Goal: Task Accomplishment & Management: Use online tool/utility

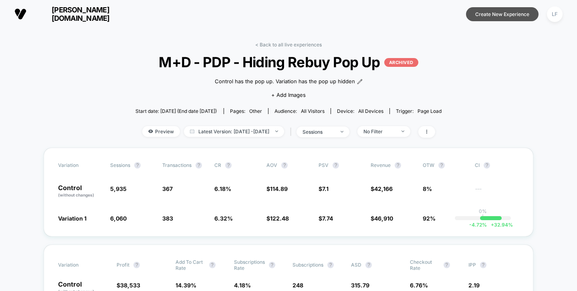
click at [499, 17] on button "Create New Experience" at bounding box center [502, 14] width 73 height 14
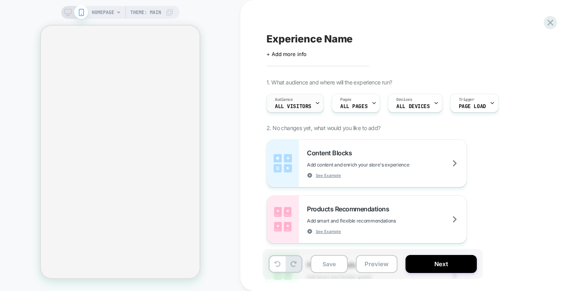
click at [312, 103] on div "Audience All Visitors" at bounding box center [293, 103] width 52 height 18
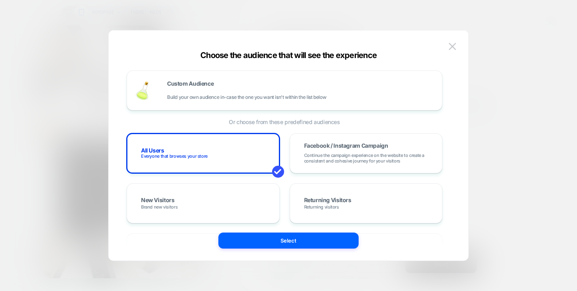
click at [528, 73] on div at bounding box center [288, 145] width 577 height 291
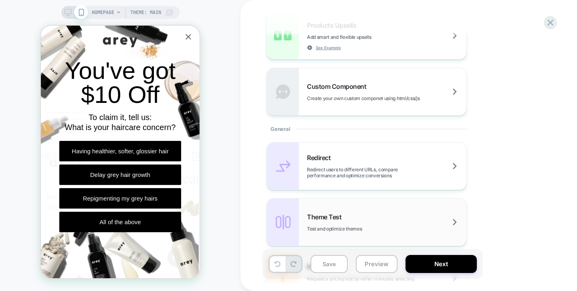
scroll to position [241, 0]
click at [356, 225] on span "Test and optimize themes" at bounding box center [354, 228] width 95 height 6
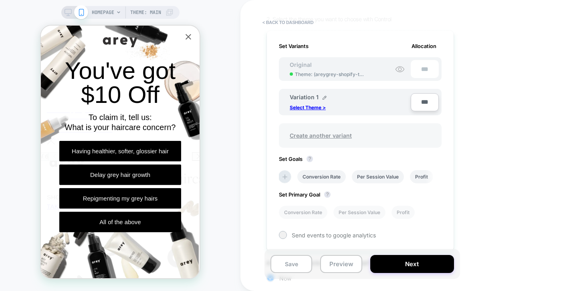
scroll to position [113, 0]
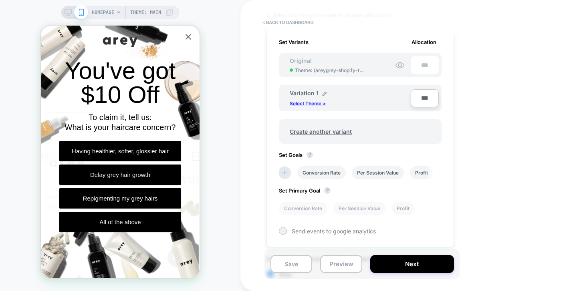
click at [312, 102] on p "Select Theme >" at bounding box center [308, 104] width 36 height 6
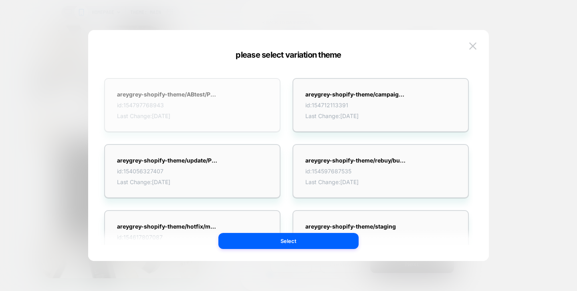
click at [210, 94] on strong "areygrey-shopify-theme/ABtest/PDP_product_info_..." at bounding box center [167, 94] width 100 height 7
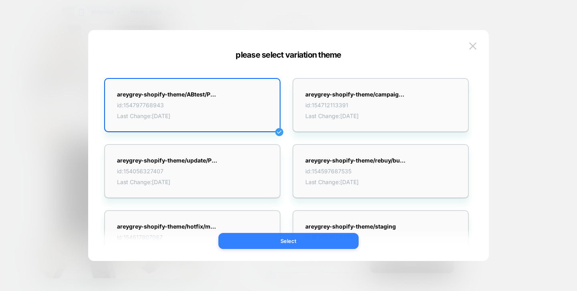
click at [310, 242] on button "Select" at bounding box center [288, 241] width 140 height 16
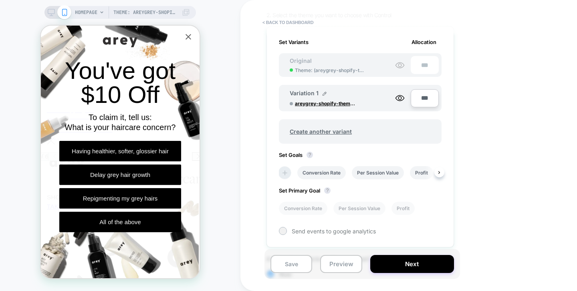
click at [287, 173] on icon at bounding box center [285, 173] width 8 height 8
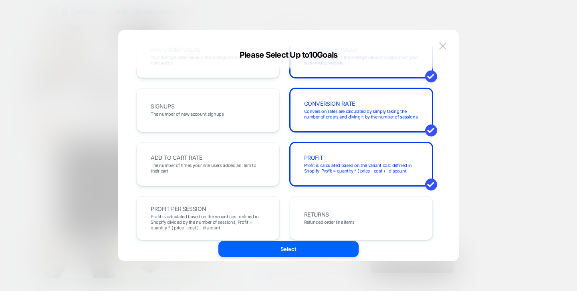
scroll to position [152, 0]
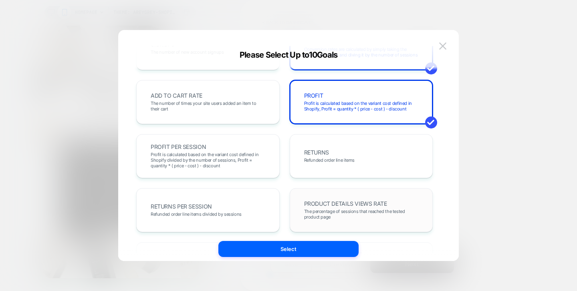
click at [317, 198] on div "PRODUCT DETAILS VIEWS RATE The percentage of sessions that reached the tested p…" at bounding box center [361, 210] width 127 height 27
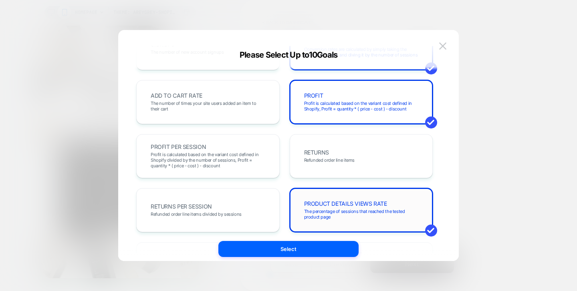
click at [316, 199] on div "PRODUCT DETAILS VIEWS RATE The percentage of sessions that reached the tested p…" at bounding box center [361, 210] width 127 height 27
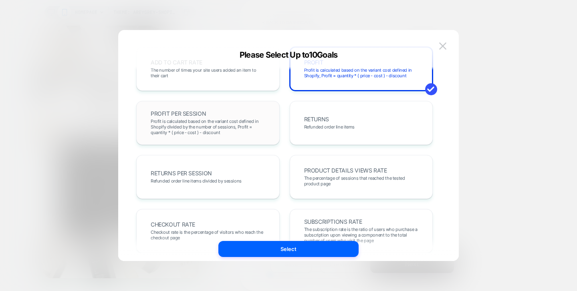
scroll to position [294, 0]
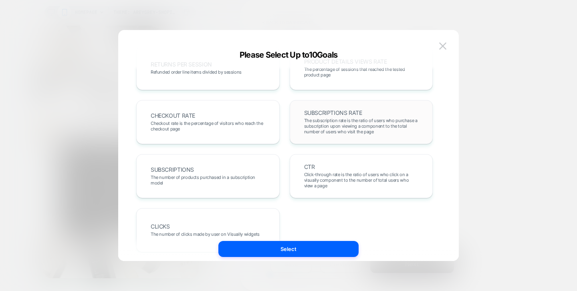
drag, startPoint x: 342, startPoint y: 118, endPoint x: 347, endPoint y: 125, distance: 7.8
click at [342, 119] on span "The subscription rate is the ratio of users who purchase a subscription upon vi…" at bounding box center [361, 126] width 115 height 17
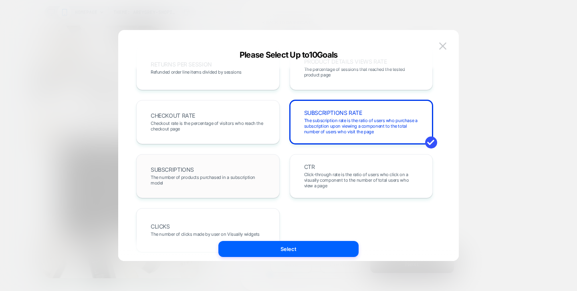
click at [215, 177] on span "The number of products purchased in a subscription model" at bounding box center [208, 180] width 115 height 11
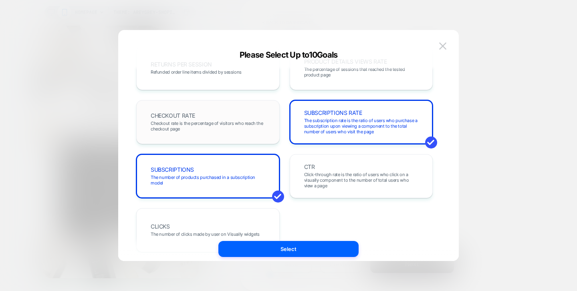
click at [232, 124] on span "Checkout rate is the percentage of visitors who reach the checkout page" at bounding box center [208, 126] width 115 height 11
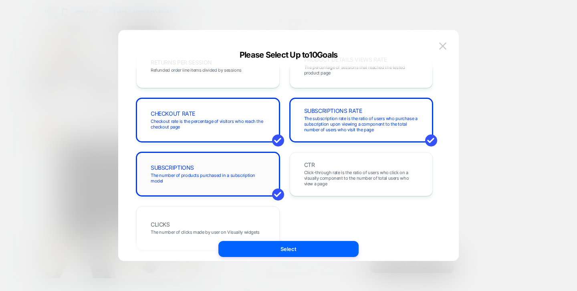
scroll to position [302, 0]
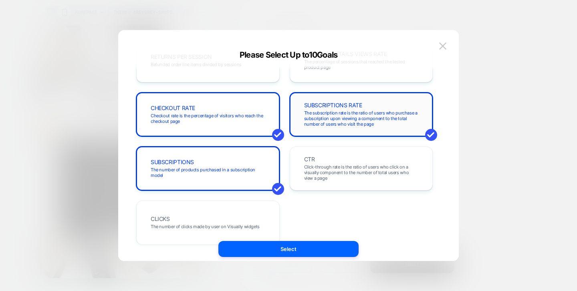
click at [339, 127] on div "SUBSCRIPTIONS RATE The subscription rate is the ratio of users who purchase a s…" at bounding box center [361, 114] width 127 height 27
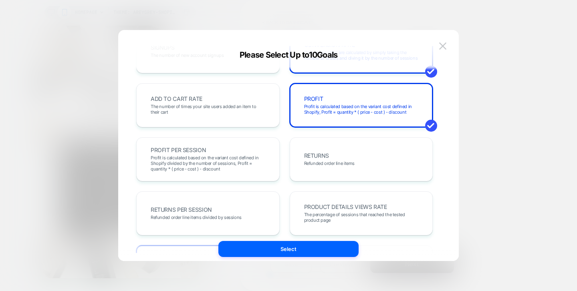
scroll to position [140, 0]
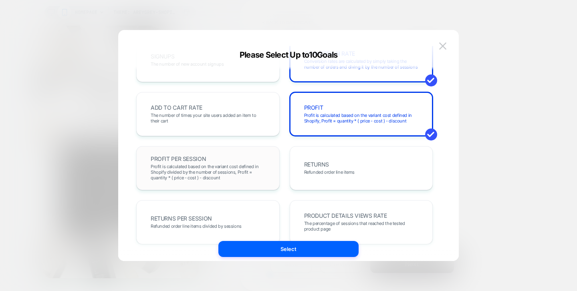
click at [208, 160] on div "PROFIT PER SESSION Profit is calculated based on the variant cost defined in Sh…" at bounding box center [208, 168] width 127 height 27
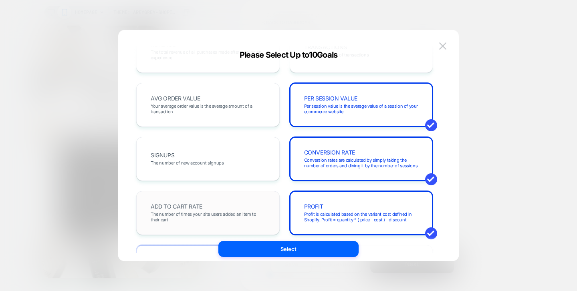
scroll to position [40, 0]
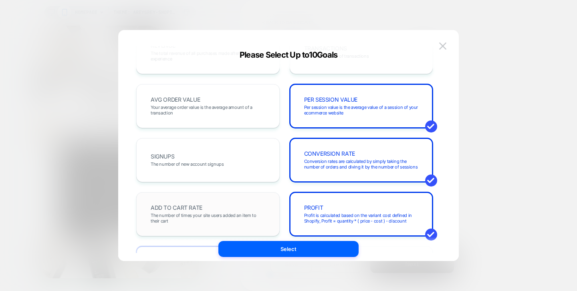
click at [198, 220] on span "The number of times your site users added an item to their cart" at bounding box center [208, 218] width 115 height 11
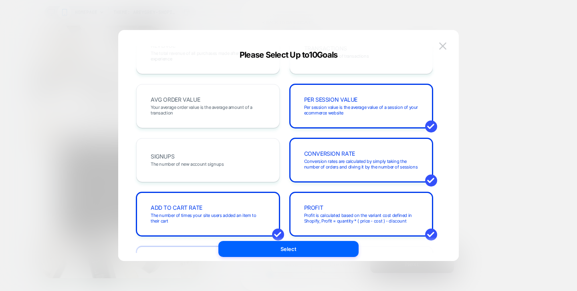
scroll to position [0, 0]
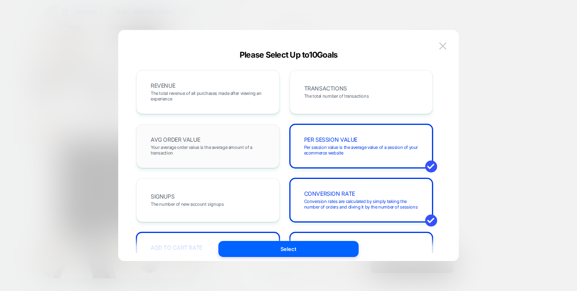
click at [220, 145] on span "Your average order value is the average amount of a transaction" at bounding box center [208, 150] width 115 height 11
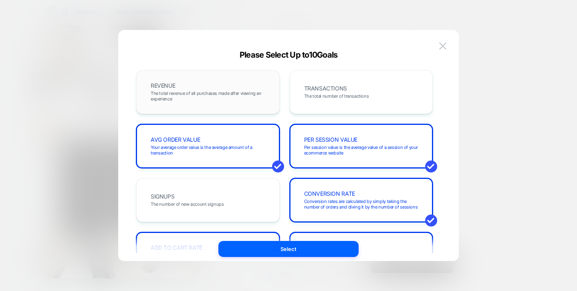
click at [230, 105] on div "REVENUE The total revenue of all purchases made after viewing an experience" at bounding box center [208, 92] width 127 height 27
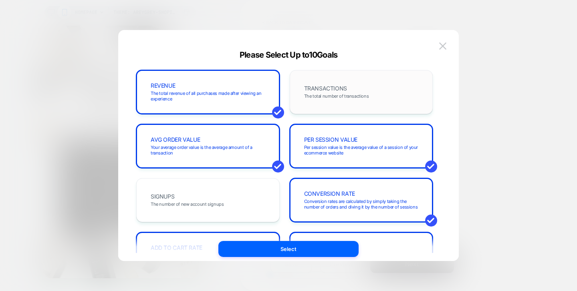
click at [306, 102] on div "TRANSACTIONS The total number of transactions" at bounding box center [361, 92] width 127 height 27
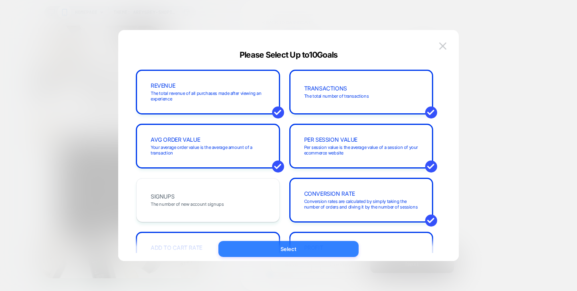
click at [295, 246] on button "Select" at bounding box center [288, 249] width 140 height 16
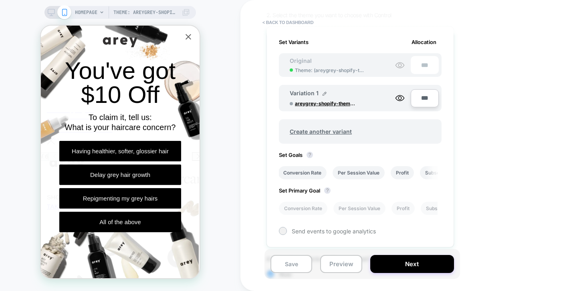
click at [324, 191] on span "Set Primary Goal ?" at bounding box center [307, 190] width 56 height 6
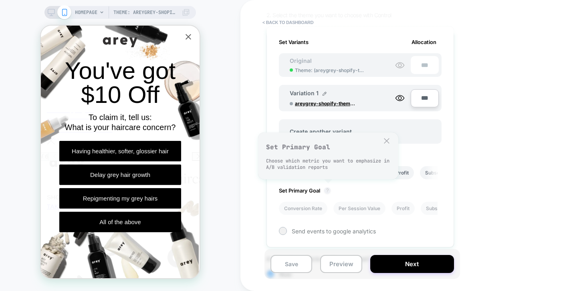
click at [327, 189] on button "?" at bounding box center [327, 190] width 6 height 6
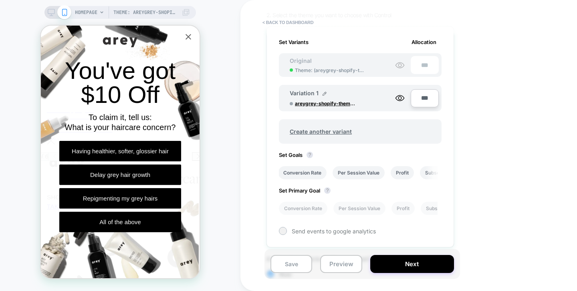
click at [311, 192] on span "Set Primary Goal ?" at bounding box center [307, 190] width 56 height 6
click at [310, 209] on li "Conversion Rate" at bounding box center [303, 208] width 48 height 13
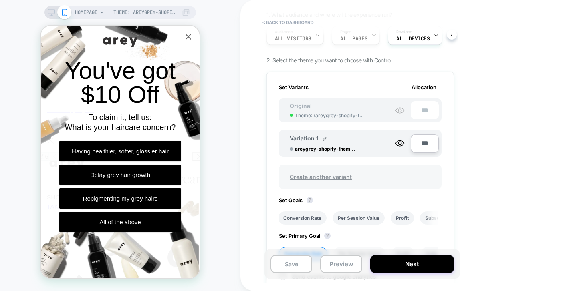
scroll to position [164, 0]
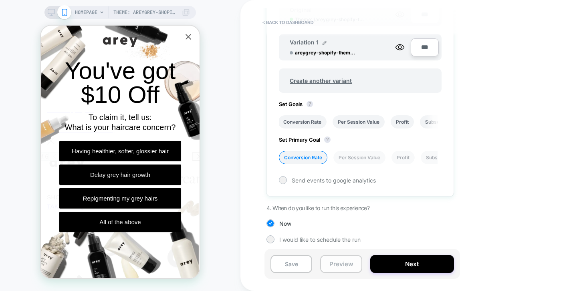
click at [345, 268] on button "Preview" at bounding box center [341, 264] width 42 height 18
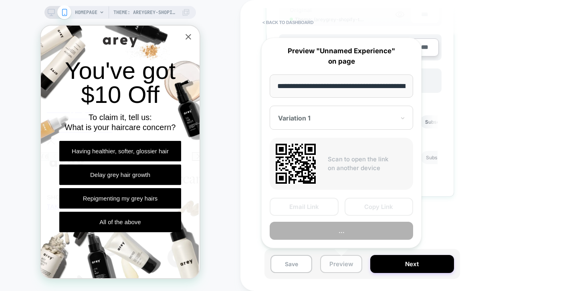
scroll to position [0, 39]
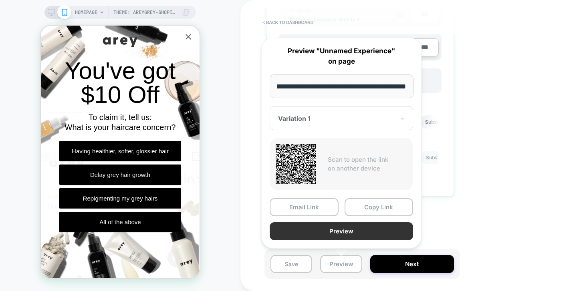
click at [336, 231] on button "Preview" at bounding box center [341, 231] width 143 height 18
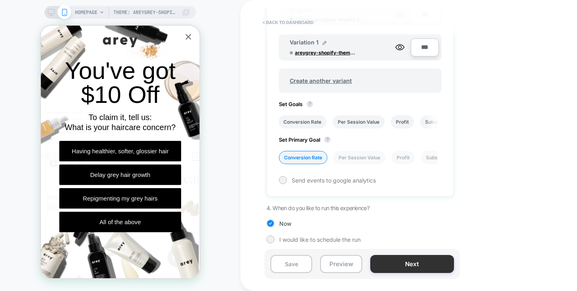
click at [398, 261] on button "Next" at bounding box center [412, 264] width 84 height 18
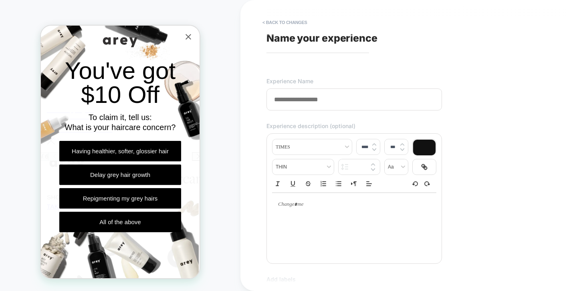
click at [331, 98] on input at bounding box center [353, 100] width 175 height 22
type input "**********"
click at [341, 252] on div at bounding box center [354, 225] width 164 height 64
click at [343, 221] on div at bounding box center [354, 225] width 164 height 64
click at [317, 206] on p at bounding box center [351, 204] width 142 height 7
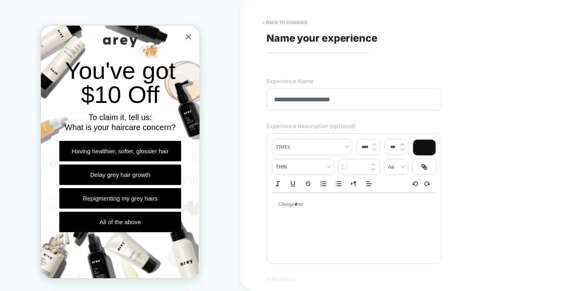
type input "****"
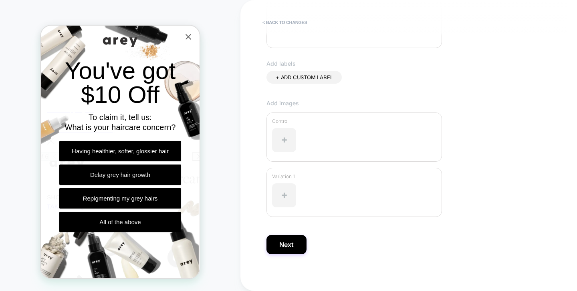
scroll to position [219, 0]
click at [298, 243] on button "Next" at bounding box center [286, 241] width 40 height 19
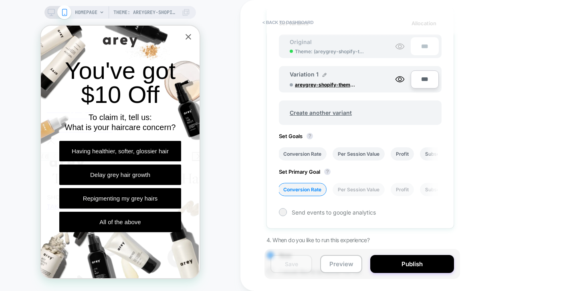
scroll to position [164, 0]
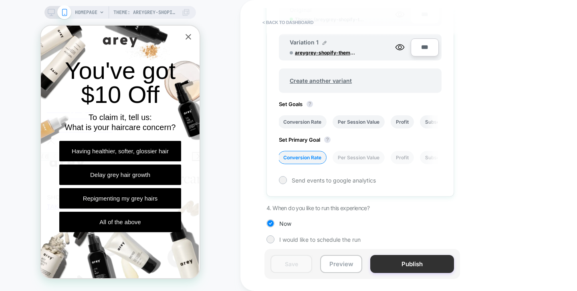
click at [396, 269] on button "Publish" at bounding box center [412, 264] width 84 height 18
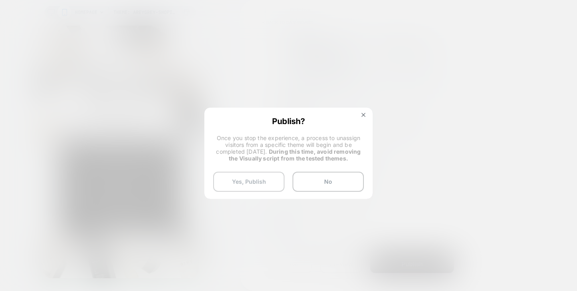
click at [261, 180] on button "Yes, Publish" at bounding box center [248, 182] width 71 height 20
